Goal: Find specific page/section: Find specific page/section

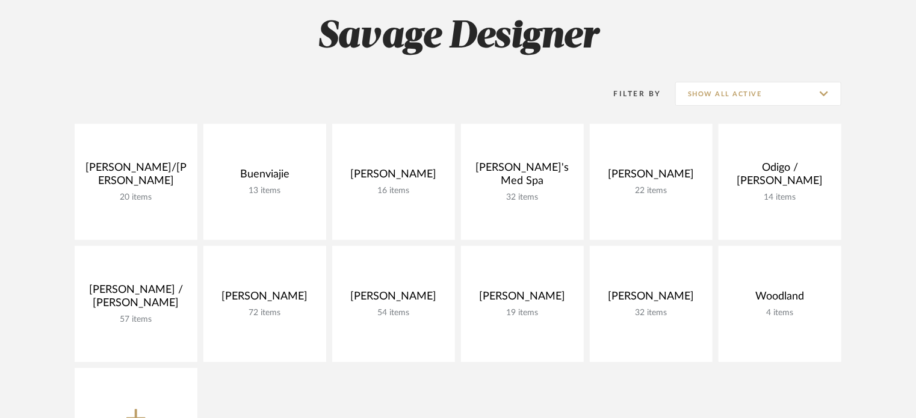
scroll to position [181, 0]
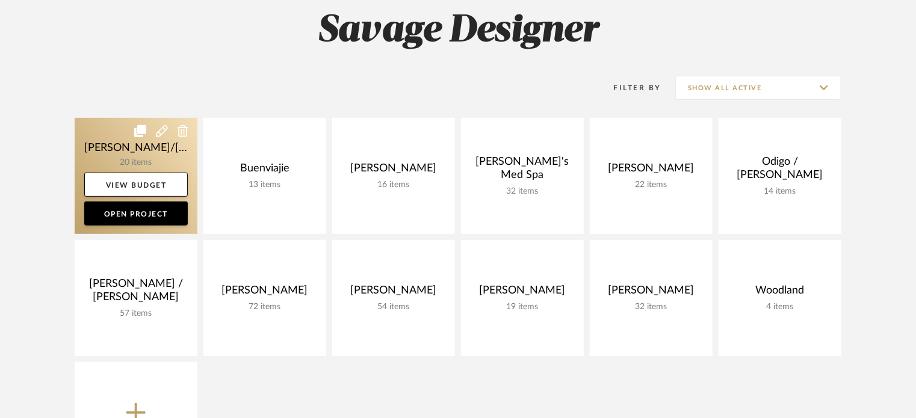
click at [122, 163] on link at bounding box center [136, 176] width 123 height 116
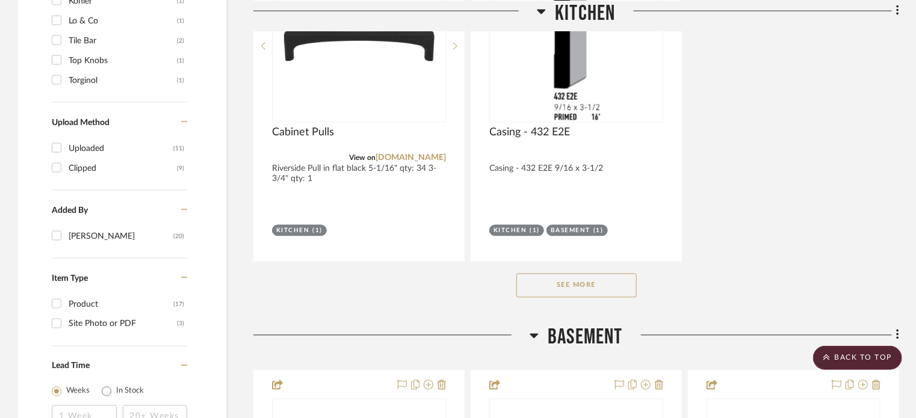
scroll to position [1084, 0]
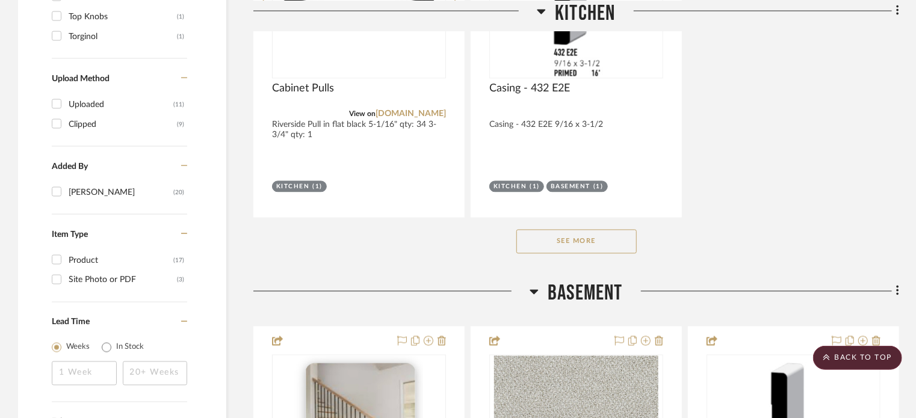
click at [626, 237] on button "See More" at bounding box center [577, 242] width 120 height 24
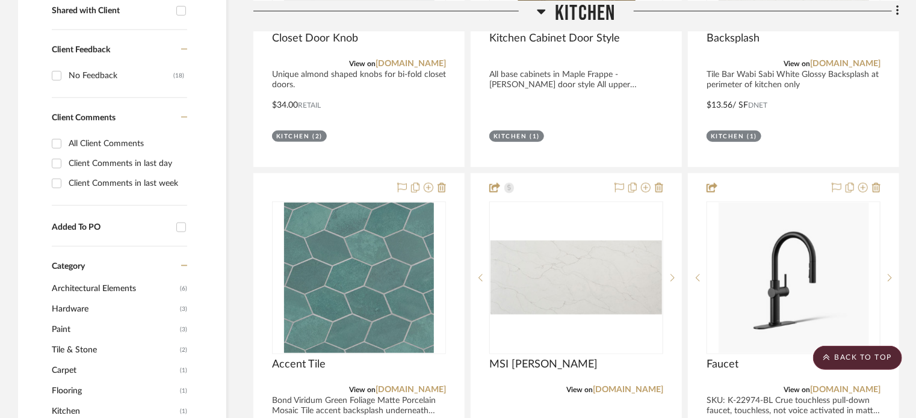
scroll to position [181, 0]
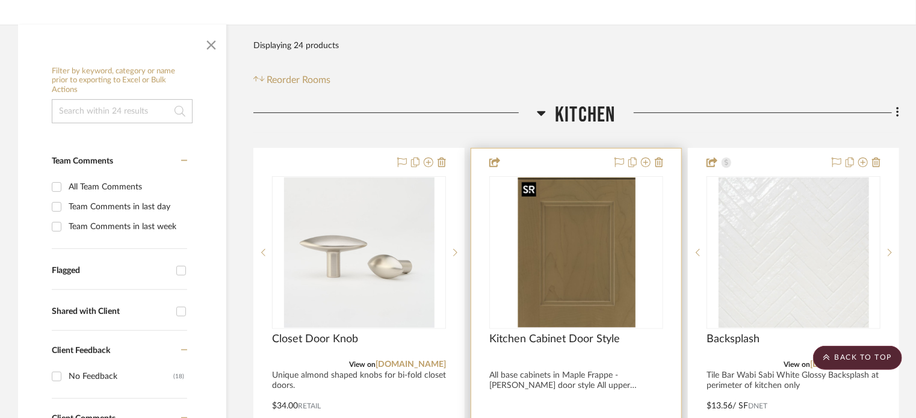
click at [0, 0] on img at bounding box center [0, 0] width 0 height 0
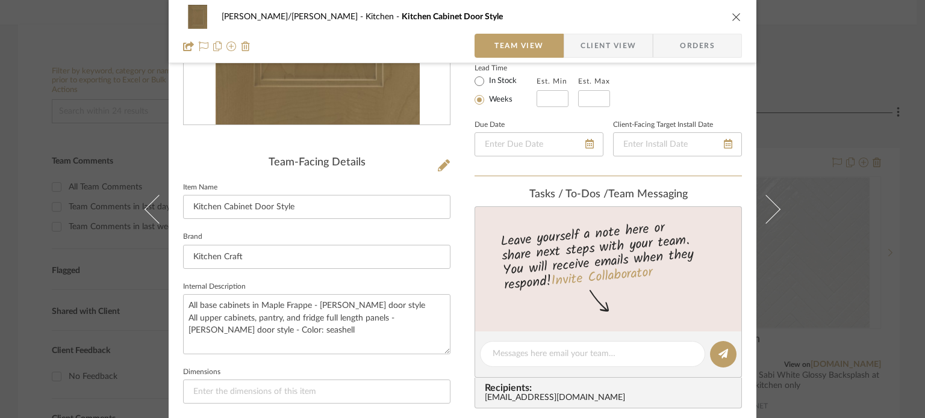
scroll to position [241, 0]
